Goal: Information Seeking & Learning: Check status

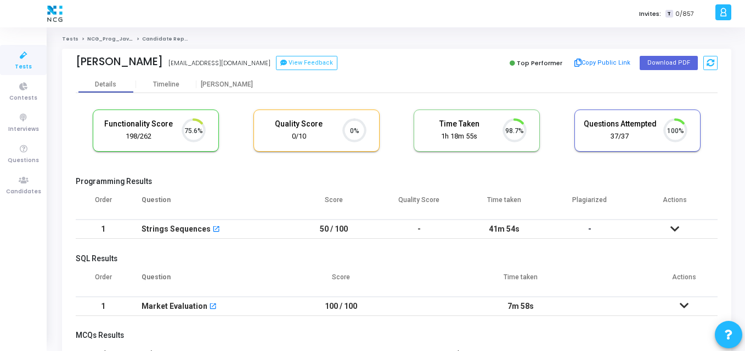
scroll to position [23, 28]
click at [650, 63] on button "Download PDF" at bounding box center [668, 63] width 58 height 14
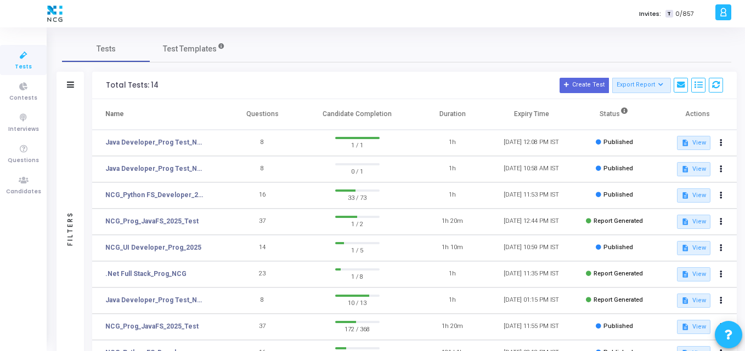
click at [258, 89] on h3 "Total Tests: 14 Create Test Export Report Id Name Job Role Questions Candidate …" at bounding box center [414, 85] width 617 height 15
click at [200, 45] on span "Test Templates" at bounding box center [190, 49] width 54 height 12
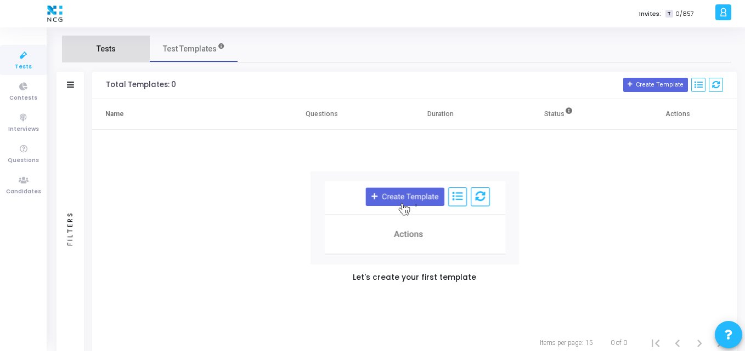
click at [107, 54] on span "Tests" at bounding box center [105, 49] width 19 height 12
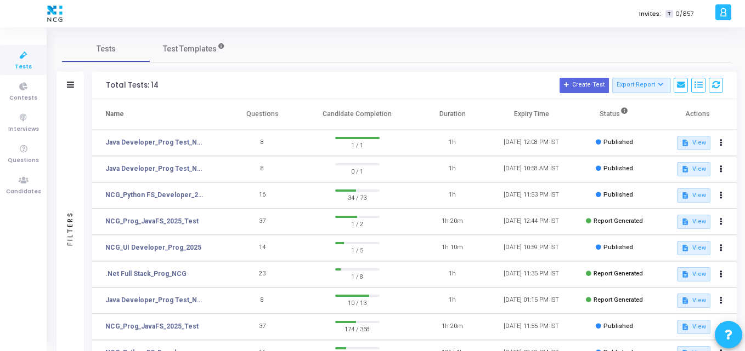
click at [250, 89] on h3 "Total Tests: 14 Create Test Export Report Id Name Job Role Questions Candidate …" at bounding box center [414, 85] width 617 height 15
click at [155, 141] on link "Java Developer_Prog Test_NCG" at bounding box center [155, 143] width 101 height 10
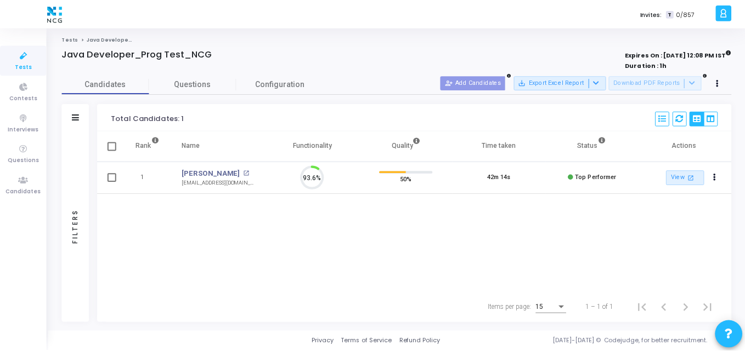
scroll to position [23, 28]
click at [194, 169] on link "[PERSON_NAME]" at bounding box center [212, 173] width 59 height 11
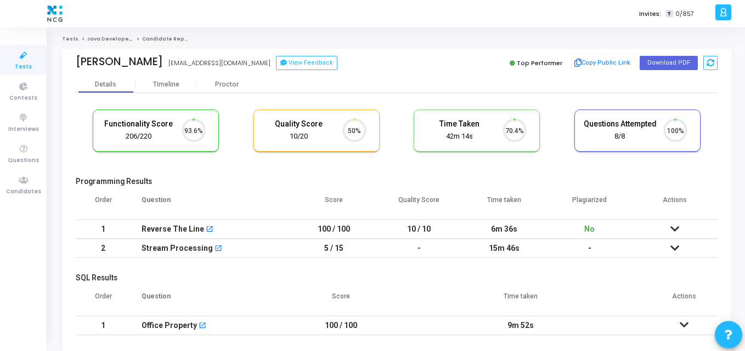
scroll to position [23, 28]
click at [592, 198] on th "Plagiarized" at bounding box center [590, 204] width 86 height 31
copy th "Plagiarized"
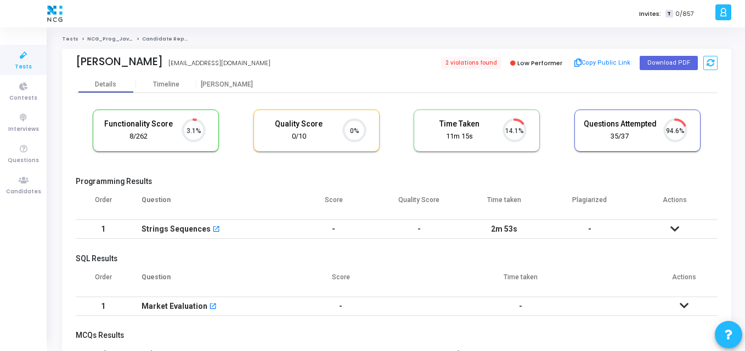
scroll to position [5, 5]
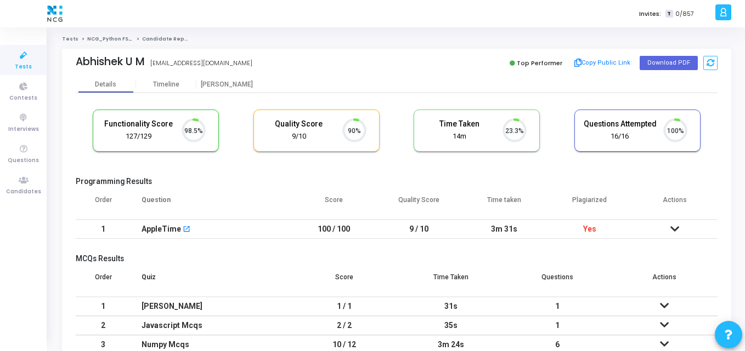
scroll to position [23, 28]
click at [667, 68] on button "Download PDF" at bounding box center [668, 63] width 58 height 14
click at [343, 198] on th "Score" at bounding box center [334, 204] width 86 height 31
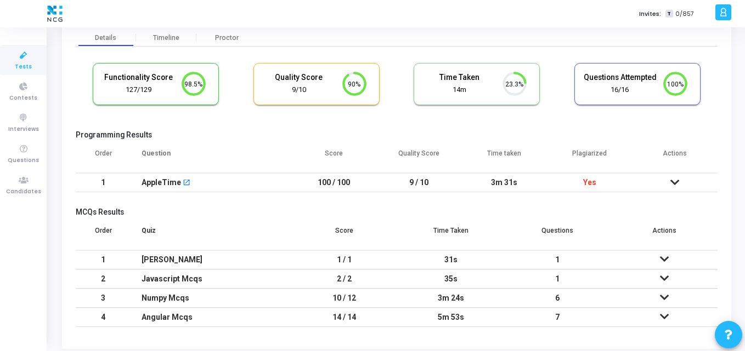
scroll to position [47, 0]
click at [675, 179] on icon at bounding box center [674, 182] width 9 height 8
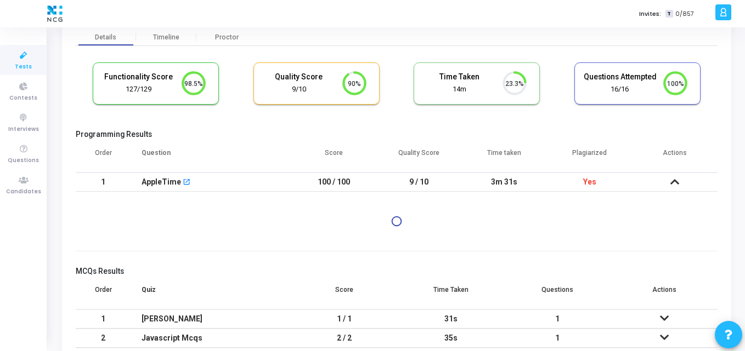
click at [368, 133] on h5 "Programming Results" at bounding box center [396, 134] width 641 height 9
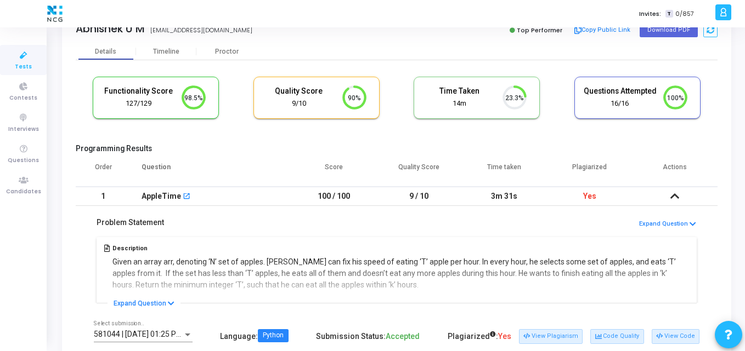
scroll to position [0, 0]
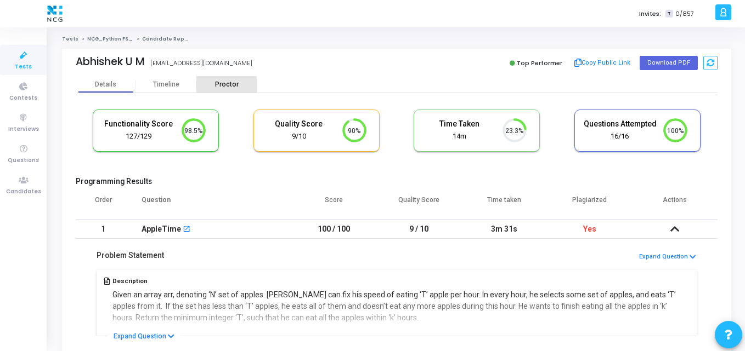
click at [232, 83] on div "Proctor" at bounding box center [226, 85] width 60 height 8
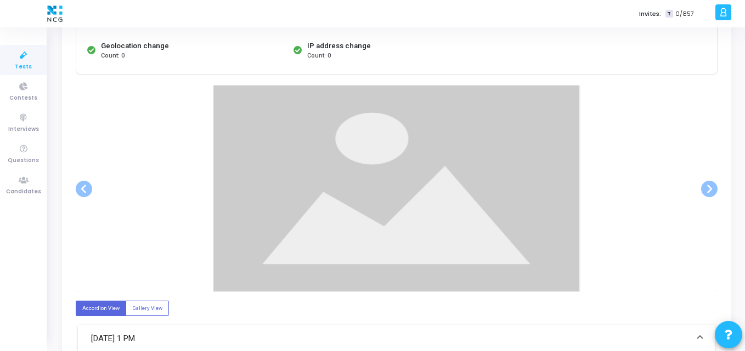
scroll to position [169, 0]
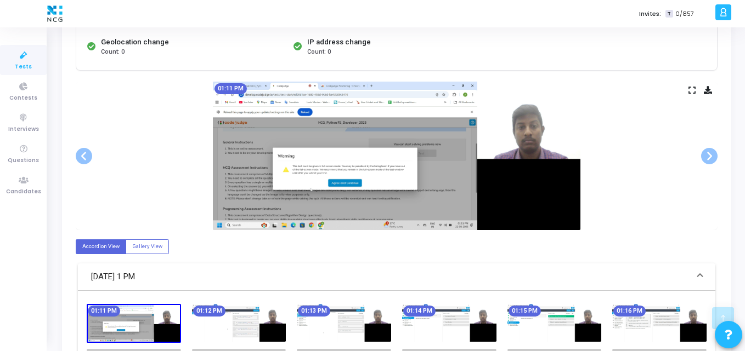
click at [196, 173] on div "01:11 PM" at bounding box center [396, 156] width 641 height 149
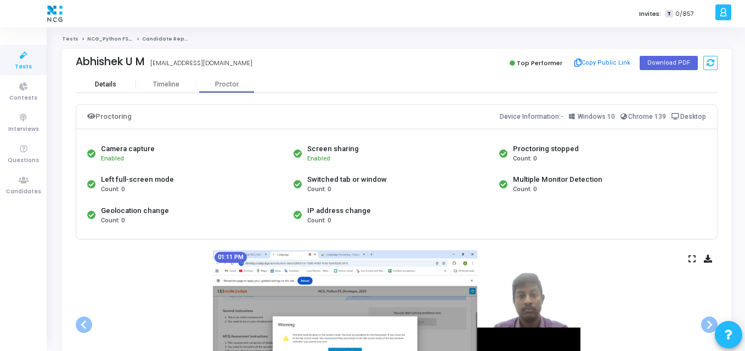
click at [105, 77] on div "Details" at bounding box center [106, 84] width 60 height 16
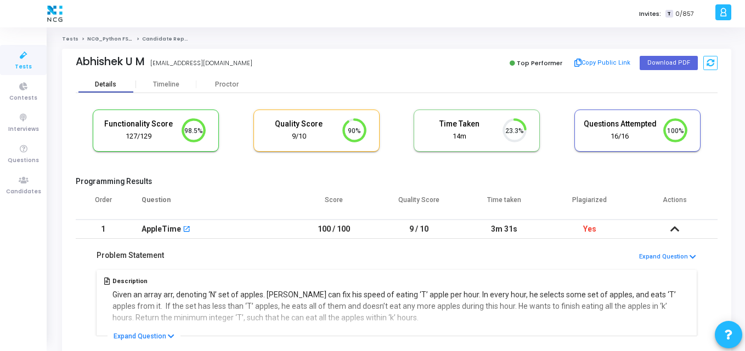
scroll to position [23, 28]
click at [280, 194] on th "Question" at bounding box center [210, 204] width 161 height 31
click at [436, 149] on div "Time Taken 14m 23.3%" at bounding box center [476, 130] width 125 height 41
click at [353, 177] on h5 "Programming Results" at bounding box center [396, 181] width 641 height 9
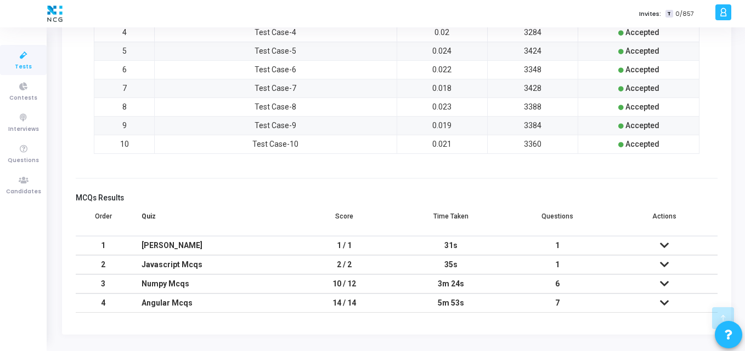
scroll to position [464, 0]
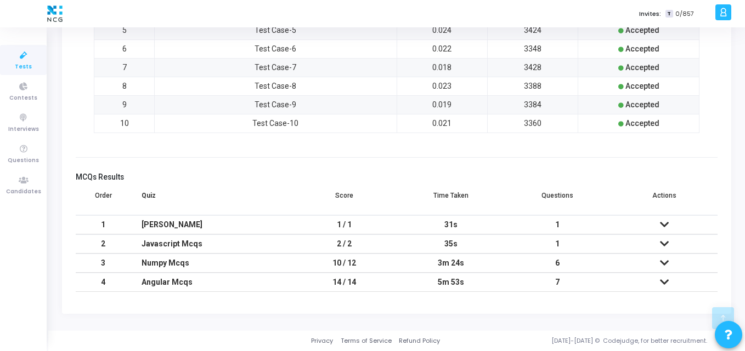
click at [353, 177] on h5 "MCQs Results" at bounding box center [396, 177] width 641 height 9
click at [368, 177] on h5 "MCQs Results" at bounding box center [396, 177] width 641 height 9
click at [319, 167] on div "Programming Results Order Question Score Quality Score Time taken Plagiarized A…" at bounding box center [396, 5] width 641 height 585
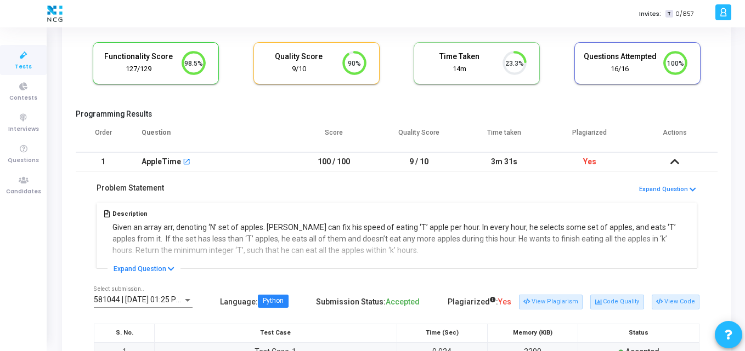
scroll to position [60, 0]
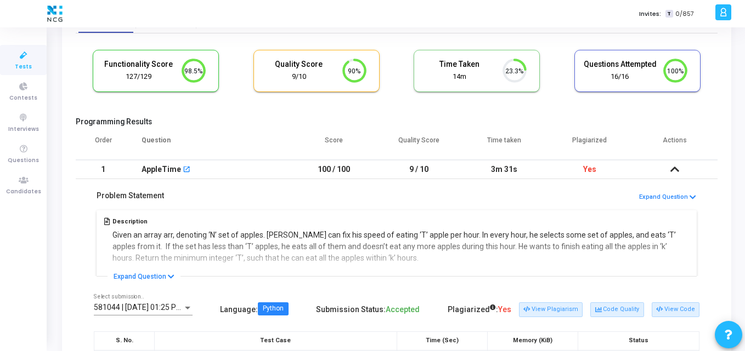
click at [258, 162] on div "AppleTime open_in_new" at bounding box center [210, 170] width 139 height 18
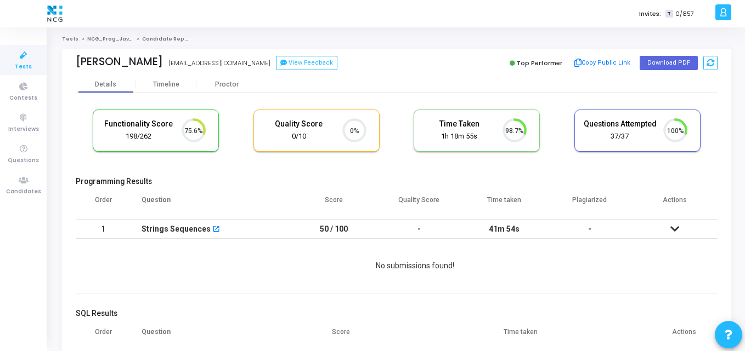
scroll to position [23, 28]
